Goal: Find specific page/section: Find specific page/section

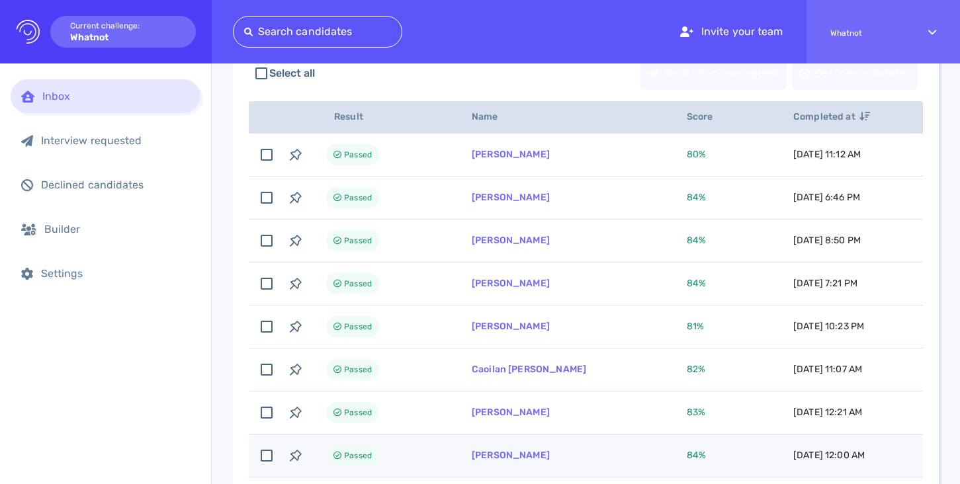
scroll to position [128, 0]
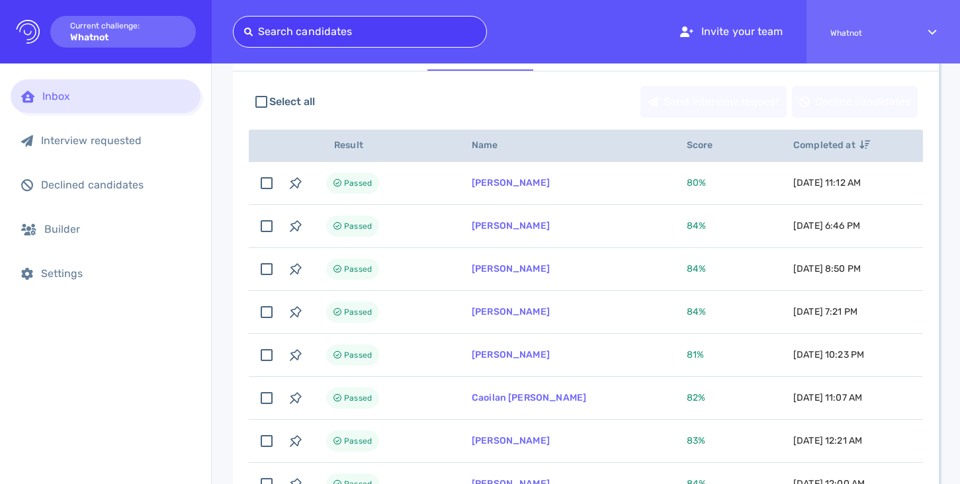
click at [325, 30] on div at bounding box center [360, 32] width 232 height 19
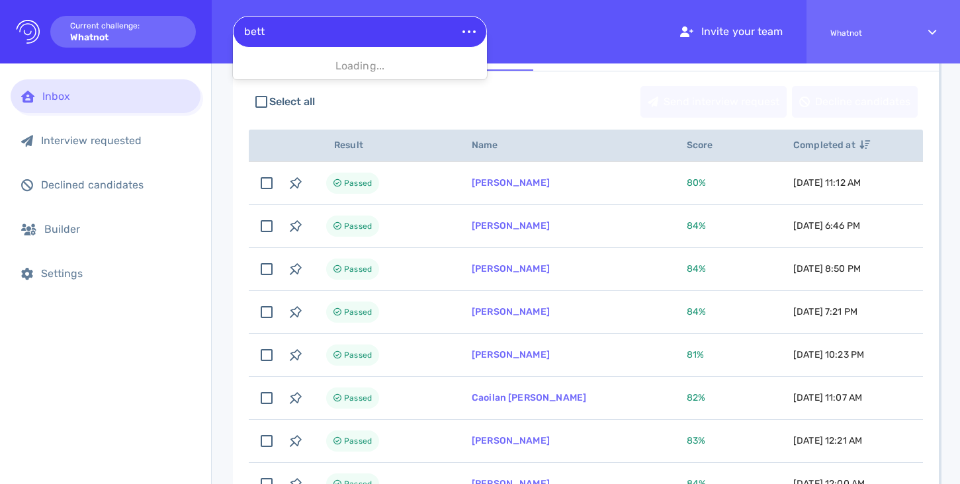
type input "betty"
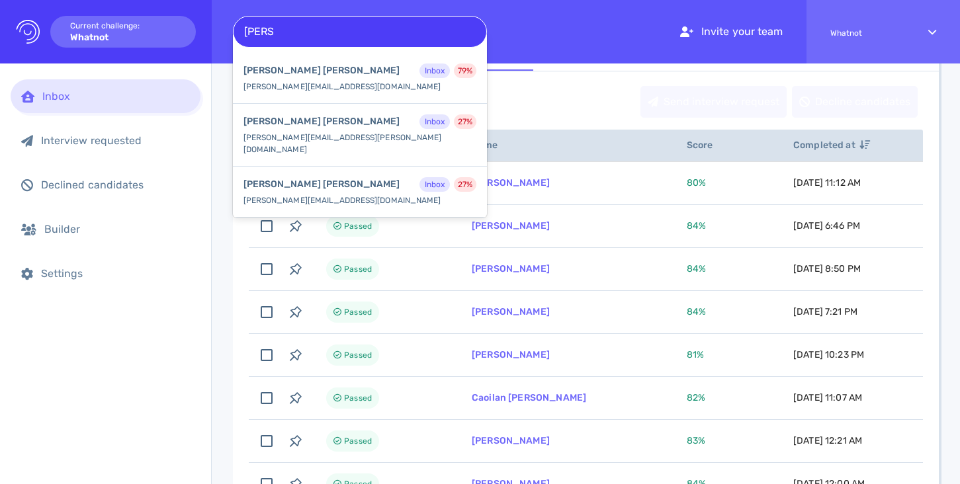
click at [347, 83] on div "Betty Jimenez Inbox 79 % betty.jimenez+@whatnot.com" at bounding box center [360, 78] width 254 height 51
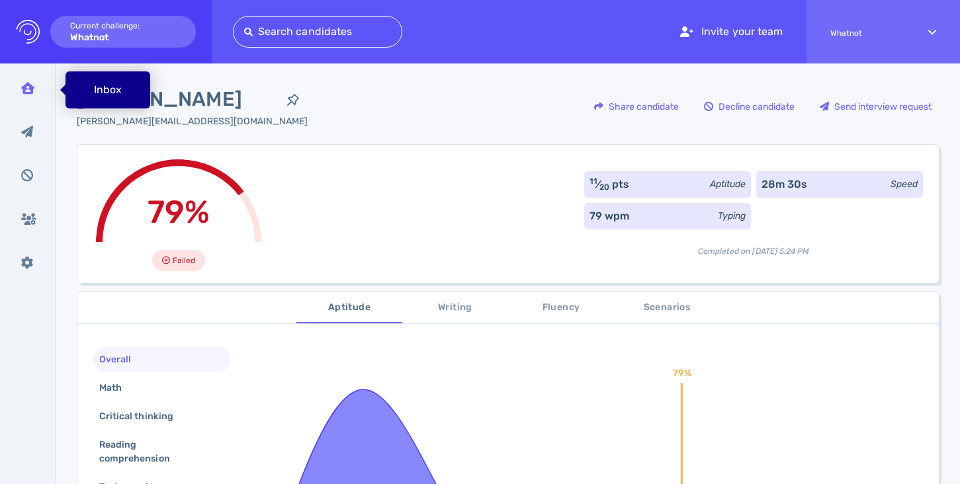
click at [30, 83] on icon at bounding box center [27, 88] width 13 height 12
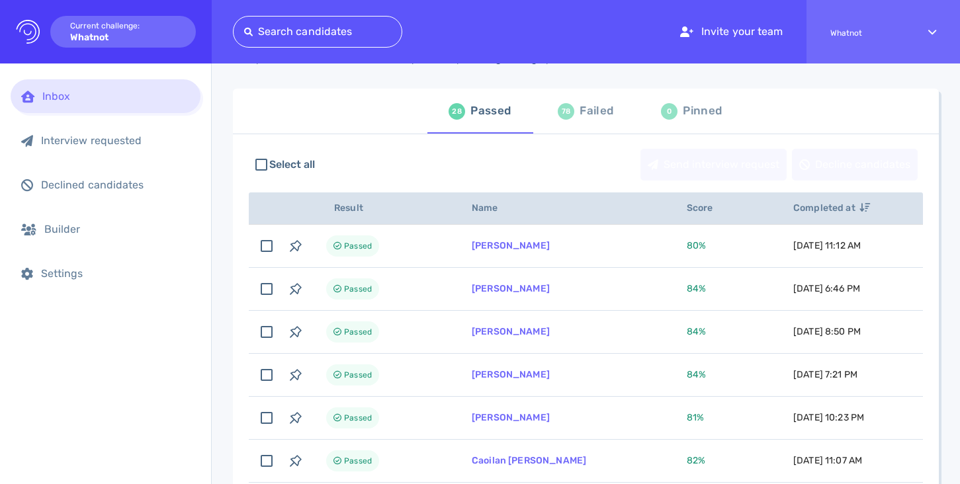
scroll to position [70, 0]
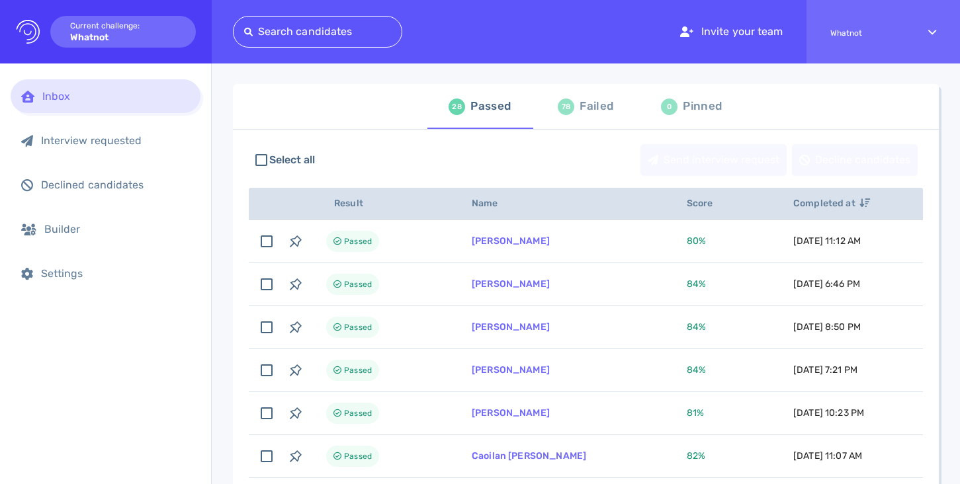
click at [574, 108] on div "78 Failed" at bounding box center [586, 106] width 56 height 37
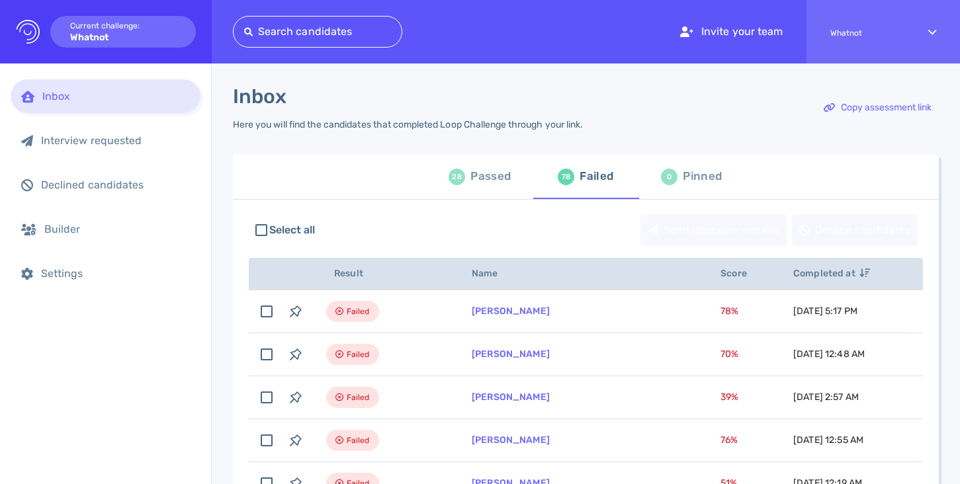
click at [471, 179] on div "Passed" at bounding box center [491, 177] width 40 height 20
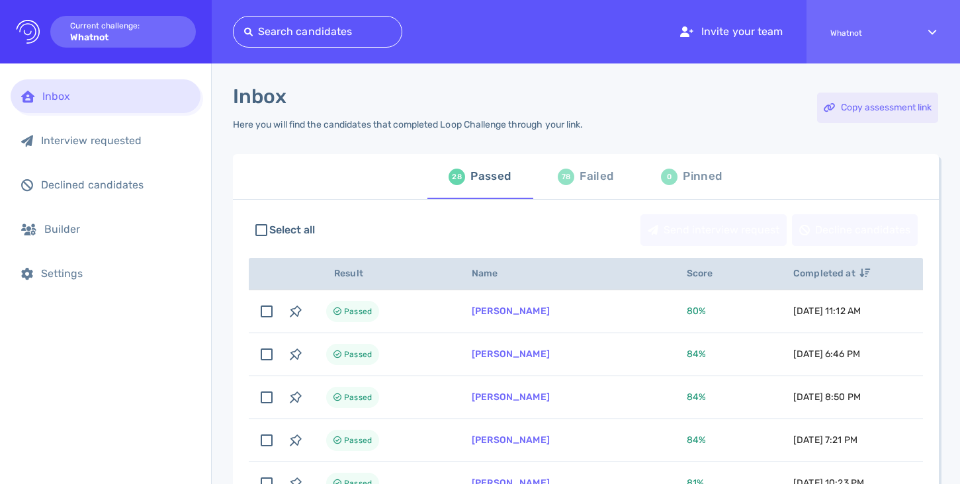
click at [839, 104] on div "Copy assessment link" at bounding box center [877, 108] width 121 height 30
